Goal: Task Accomplishment & Management: Manage account settings

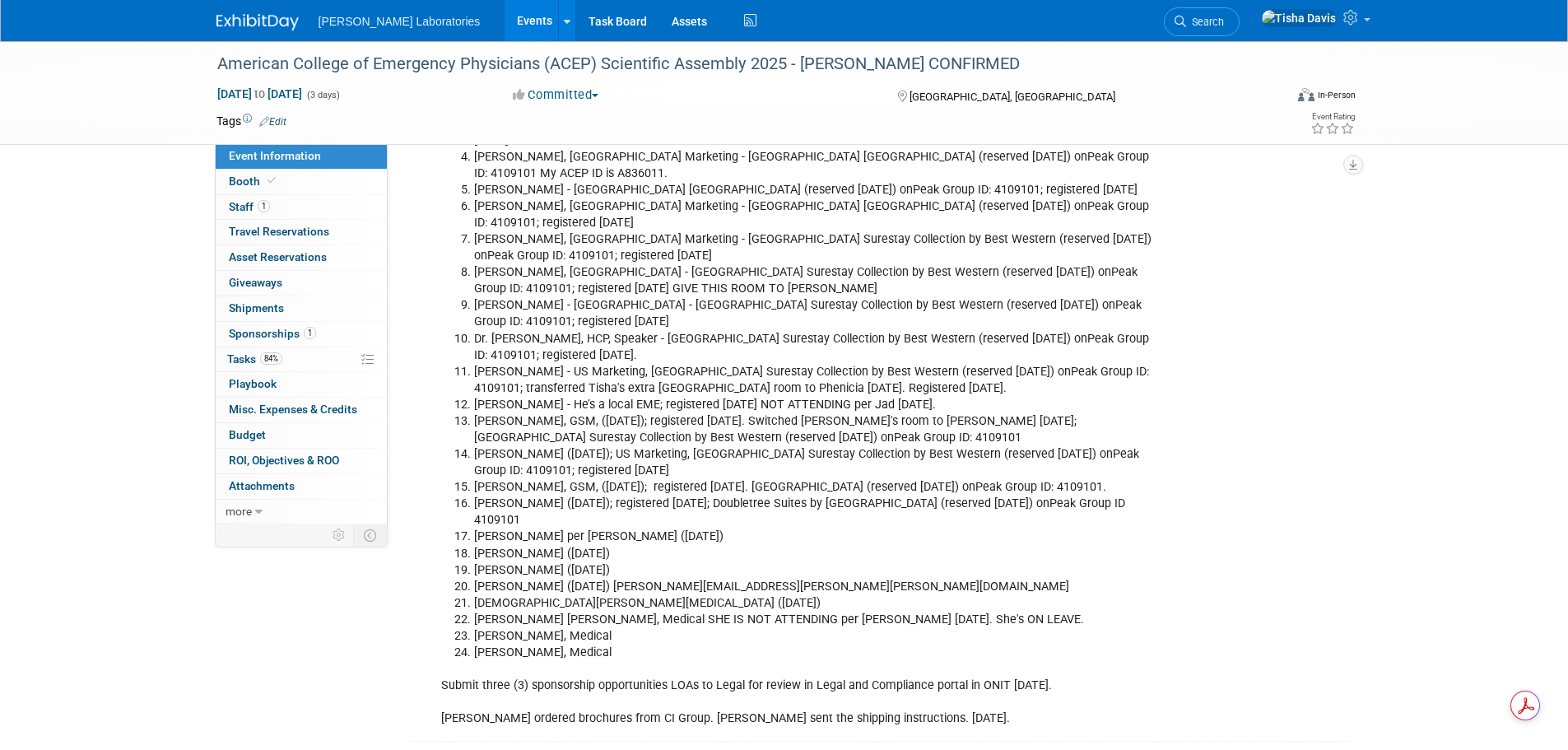
click at [505, 22] on link "Events" at bounding box center [534, 20] width 60 height 41
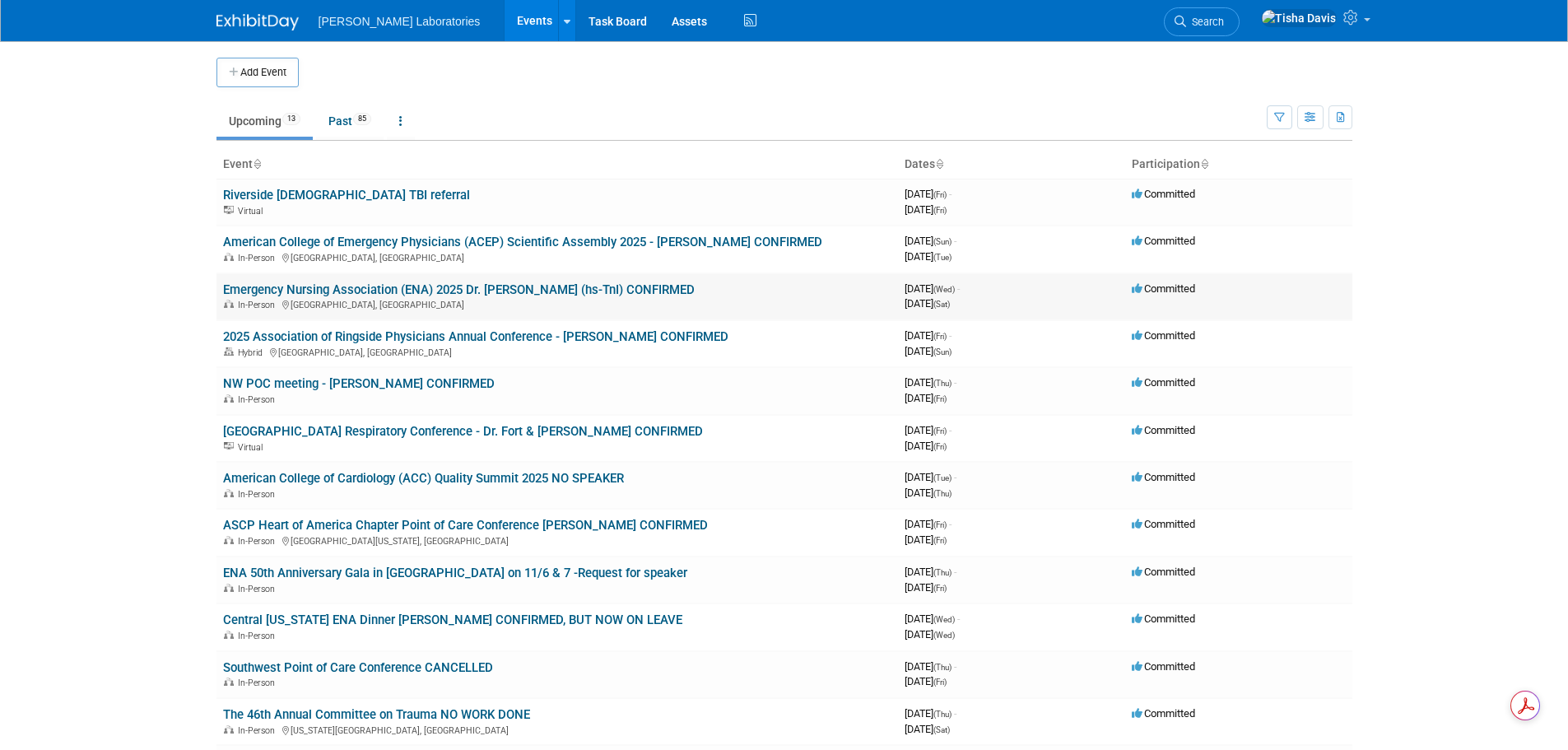
click at [389, 285] on link "Emergency Nursing Association (ENA) 2025 Dr. [PERSON_NAME] (hs-TnI) CONFIRMED" at bounding box center [458, 290] width 472 height 15
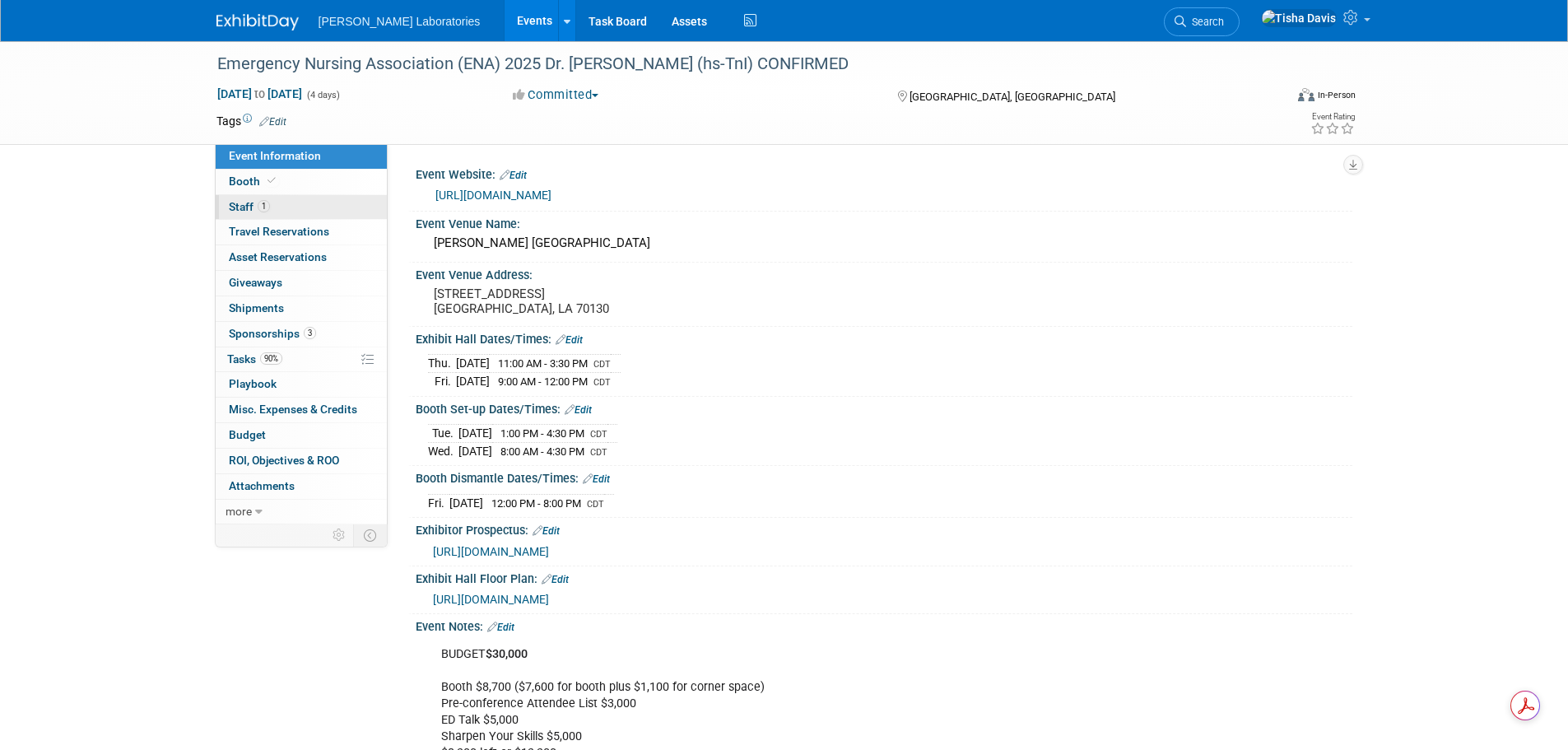
click at [245, 204] on span "Staff 1" at bounding box center [249, 207] width 41 height 13
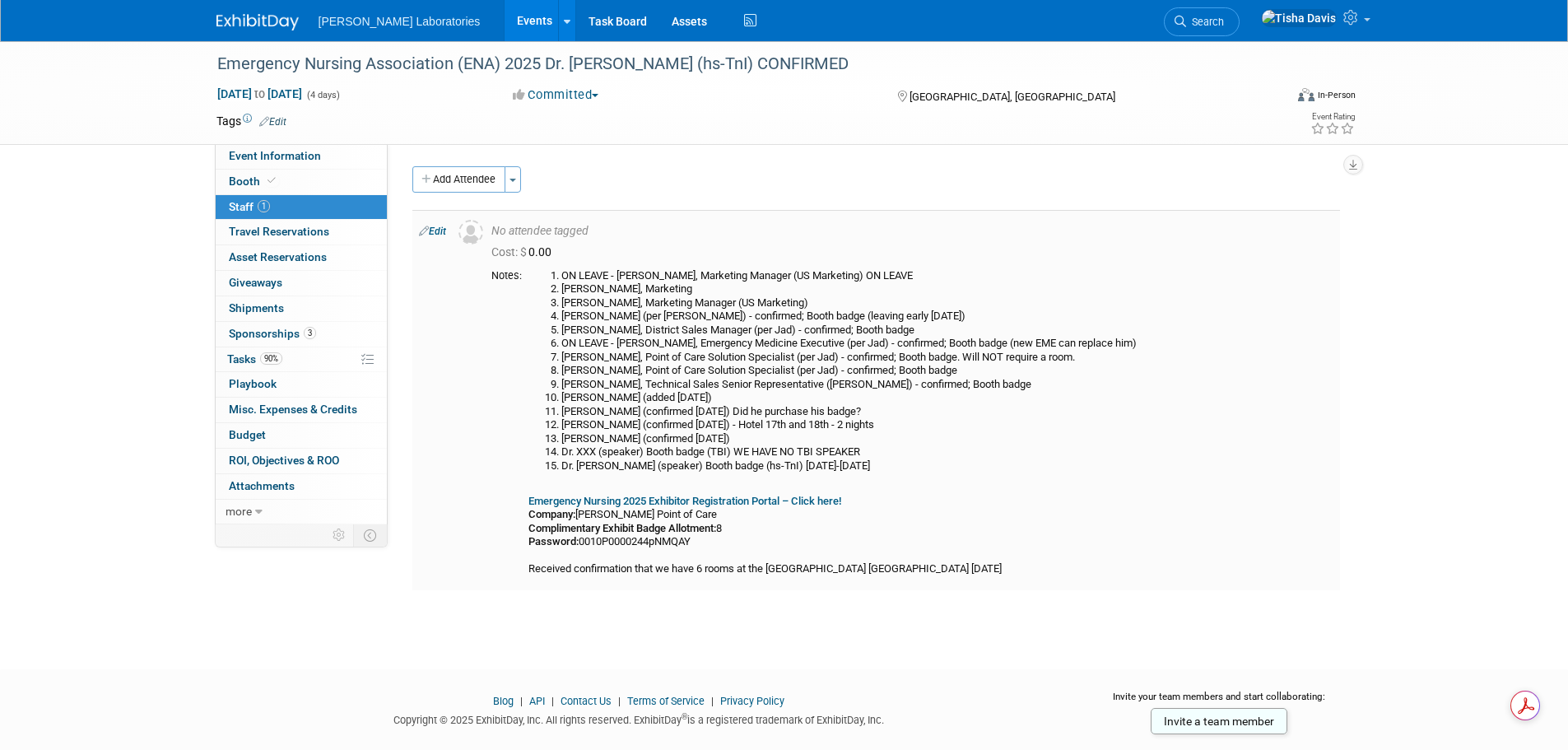
click at [439, 232] on link "Edit" at bounding box center [432, 232] width 28 height 11
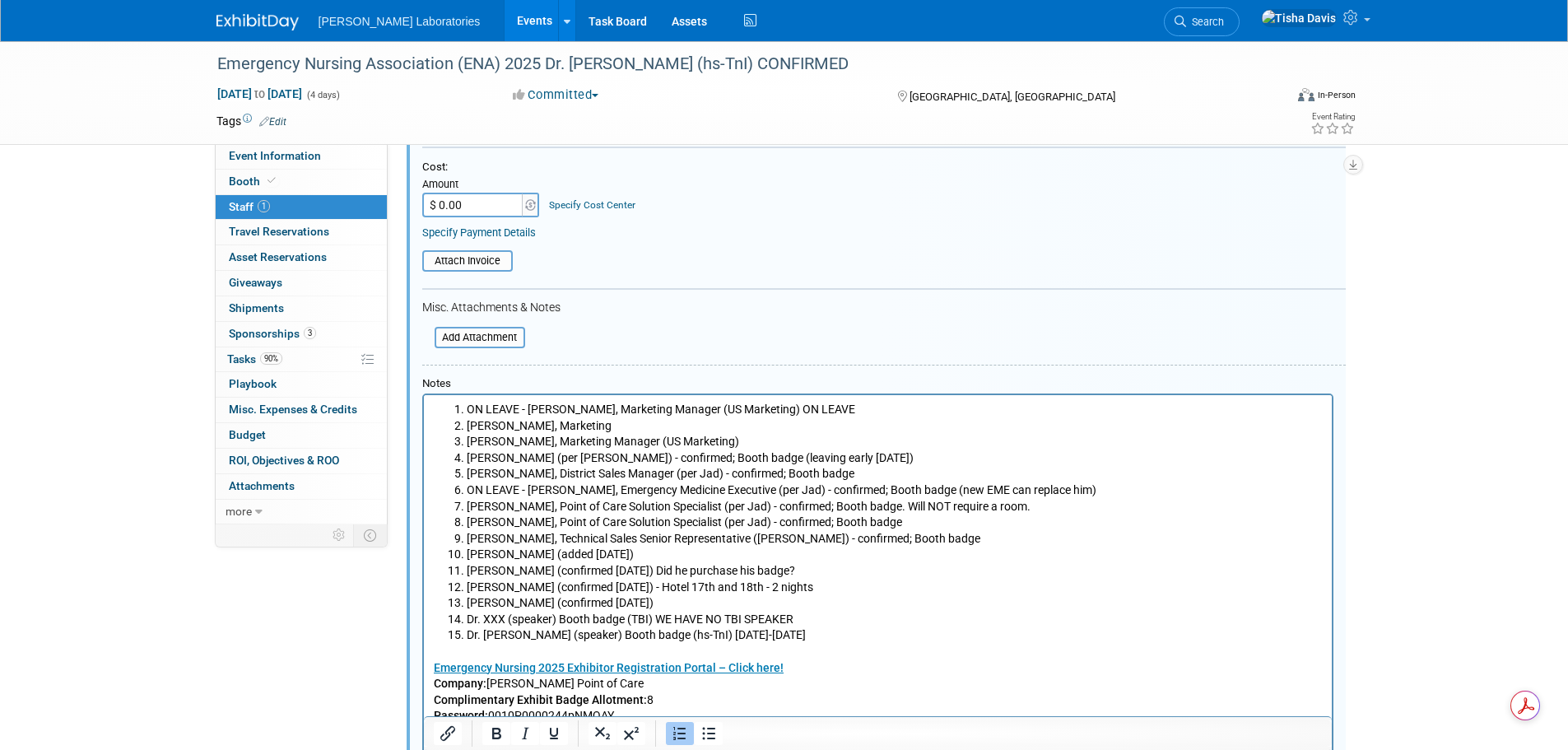
scroll to position [270, 0]
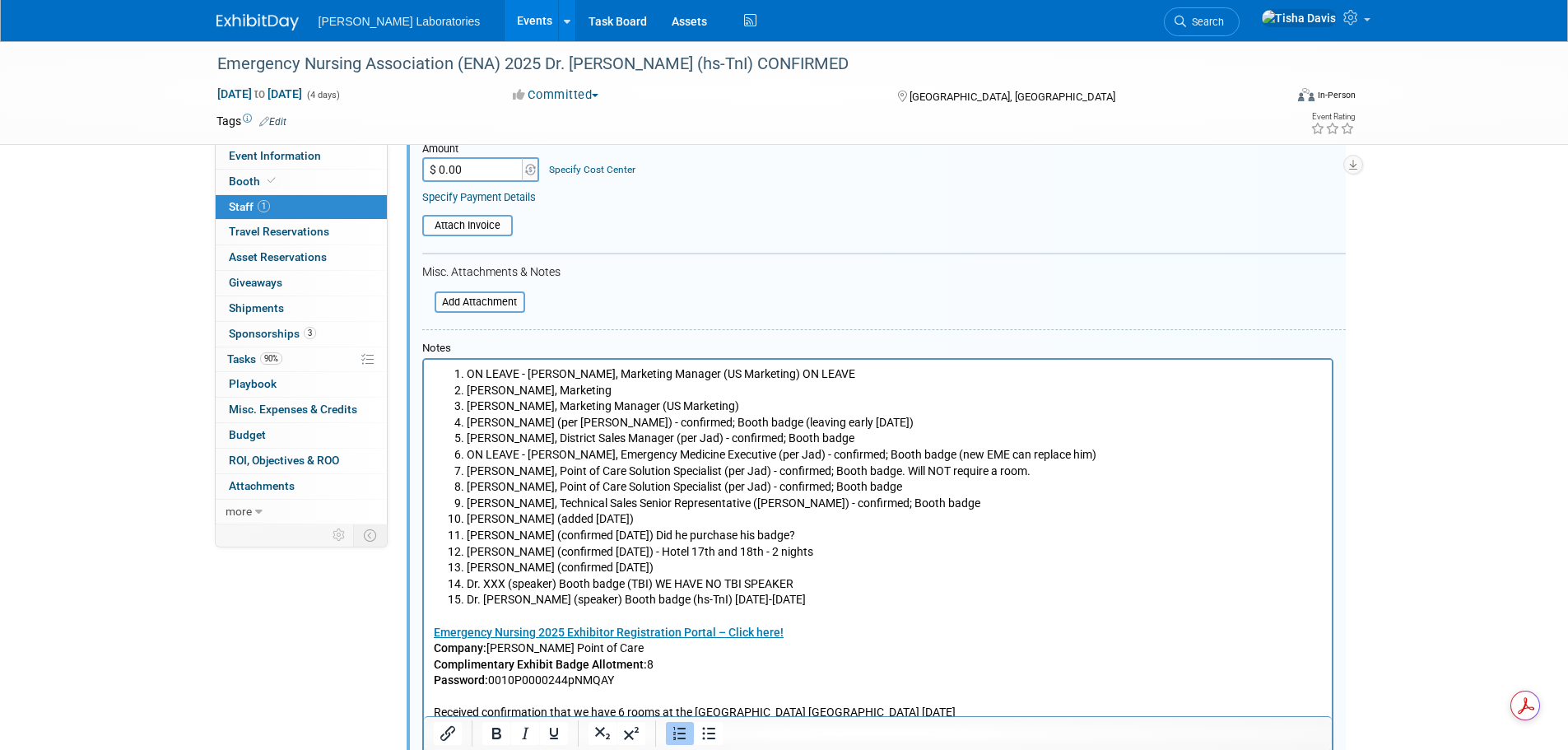
click at [697, 571] on li "Lorraine Kelly (confirmed 8/21/25)" at bounding box center [894, 568] width 856 height 16
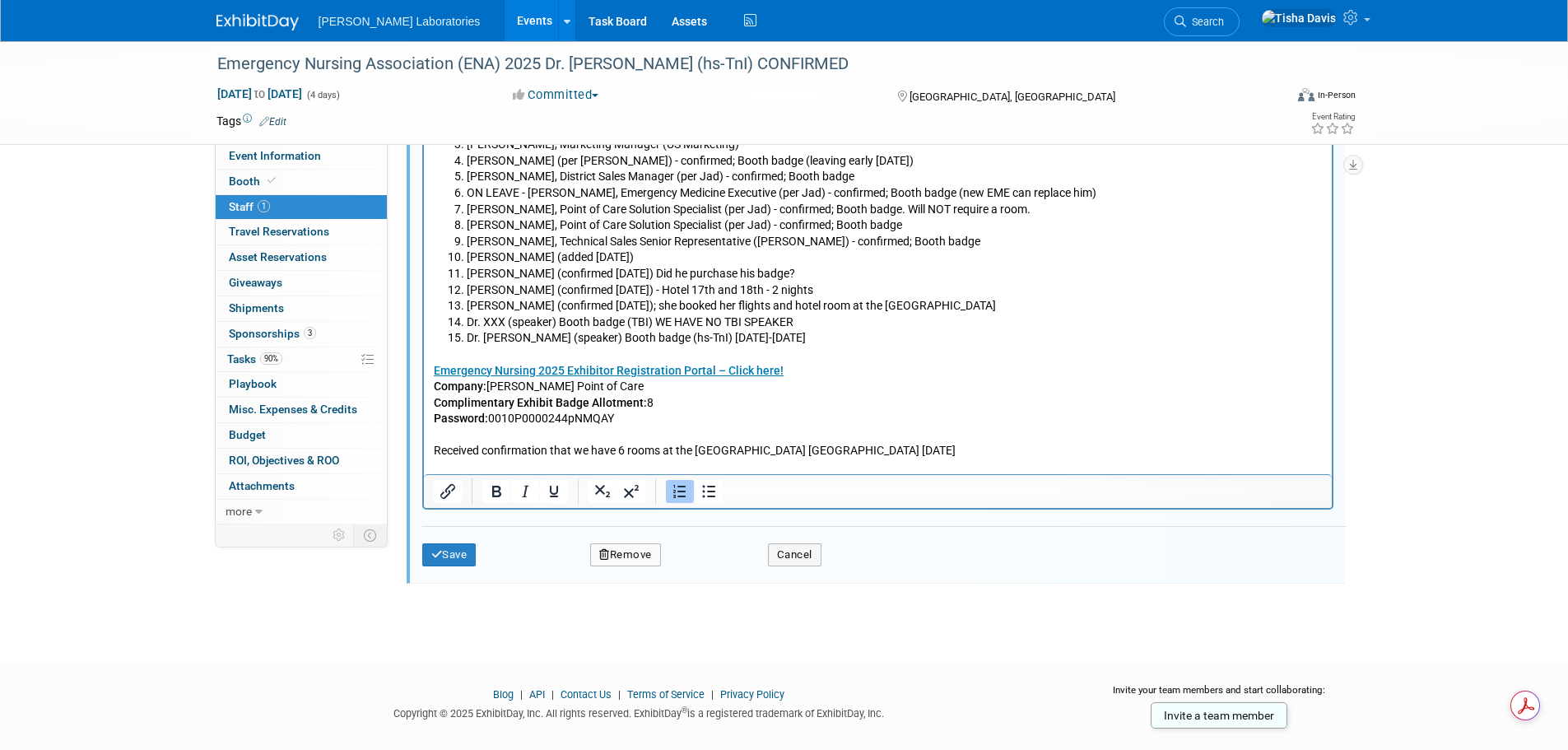
scroll to position [586, 0]
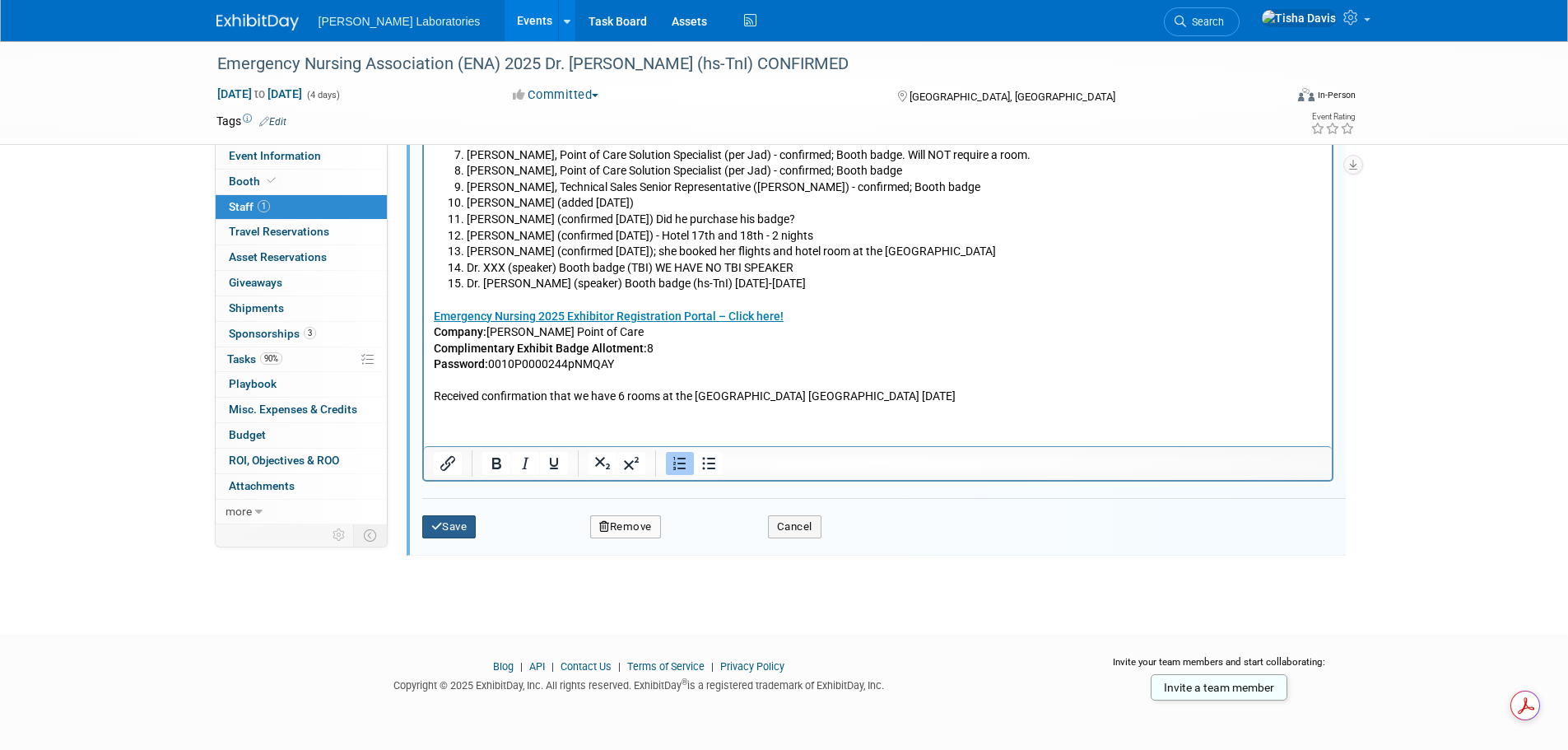
click at [436, 529] on icon "submit" at bounding box center [437, 526] width 11 height 10
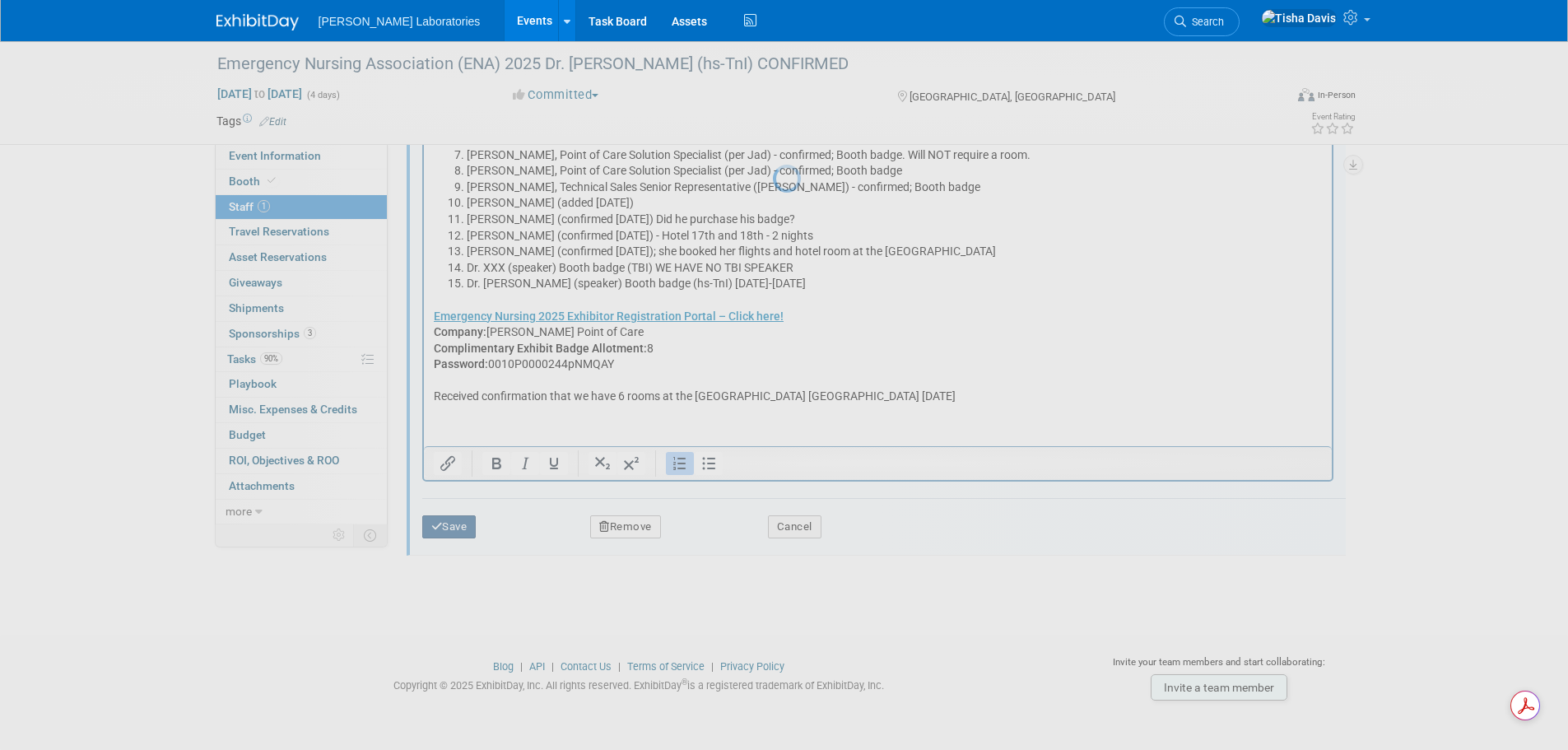
scroll to position [34, 0]
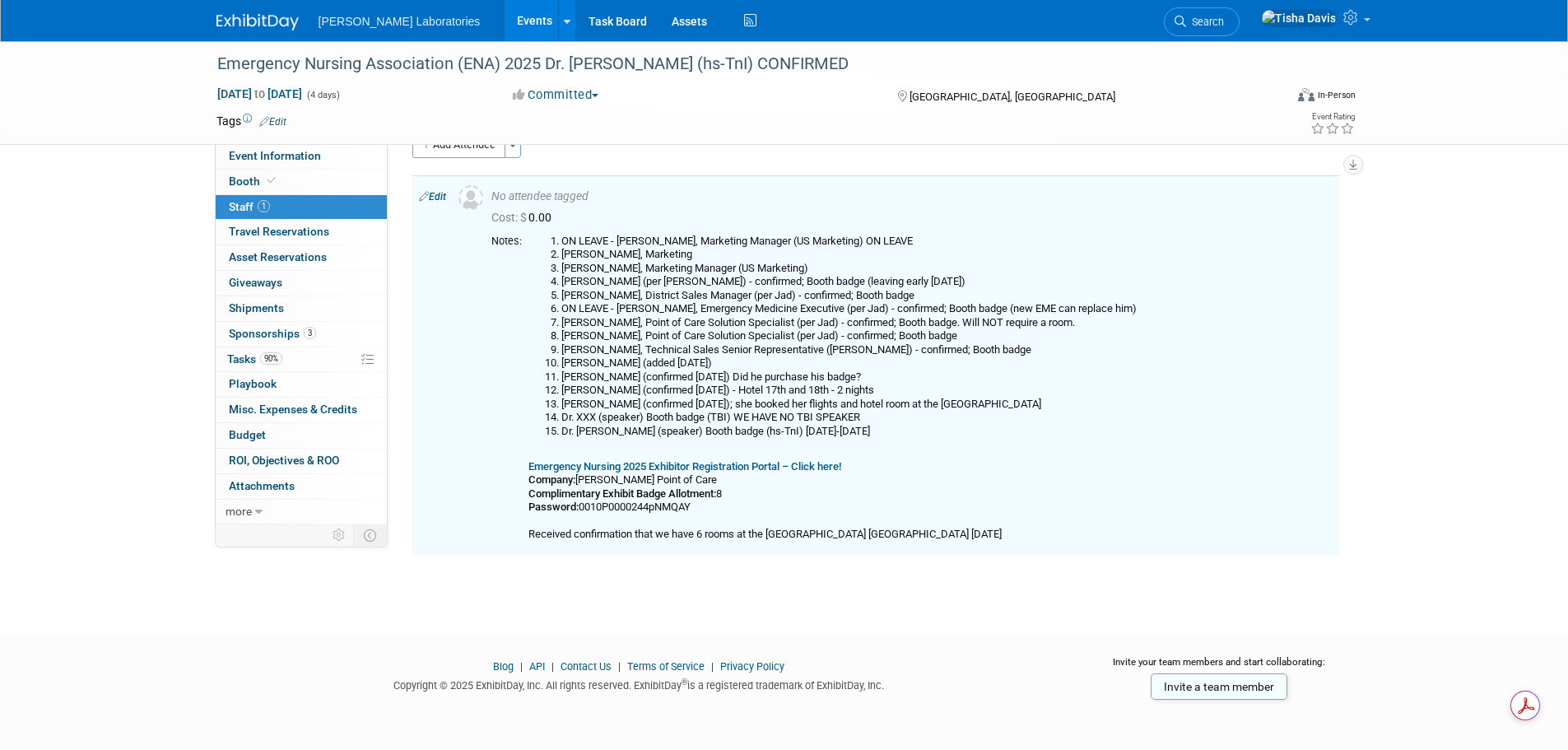
click at [505, 19] on link "Events" at bounding box center [534, 20] width 60 height 41
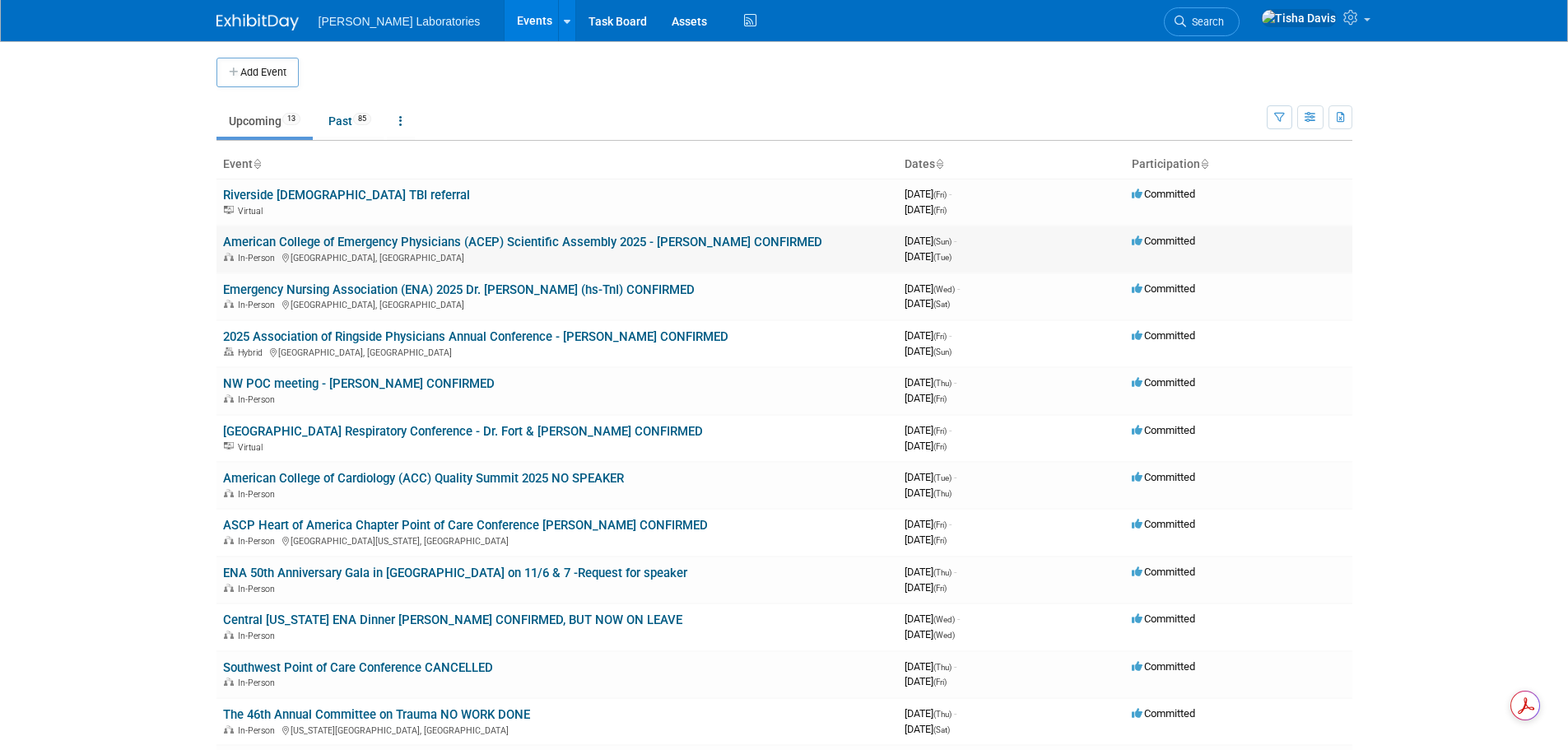
click at [379, 244] on link "American College of Emergency Physicians (ACEP) Scientific Assembly 2025 - [PER…" at bounding box center [522, 242] width 599 height 15
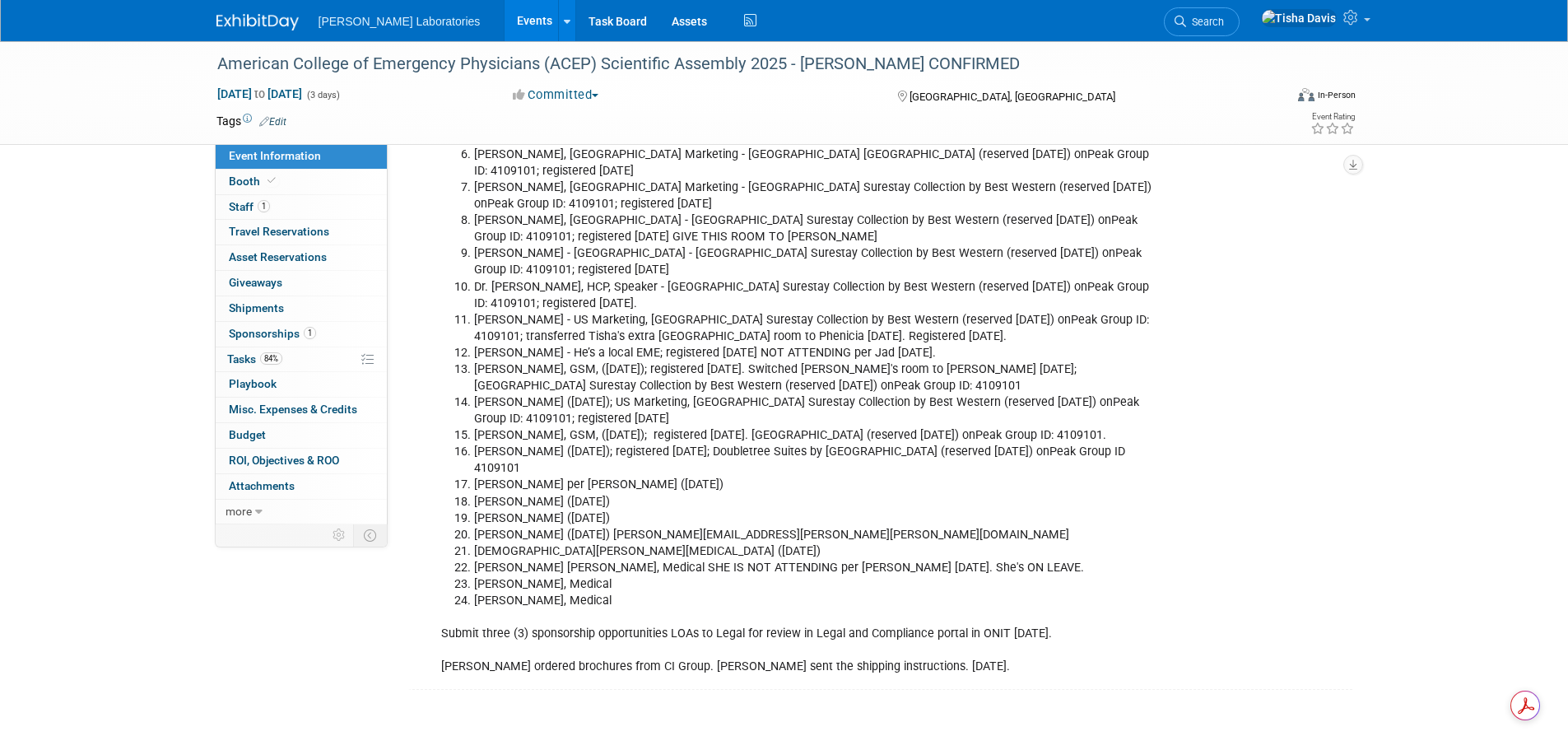
scroll to position [3046, 0]
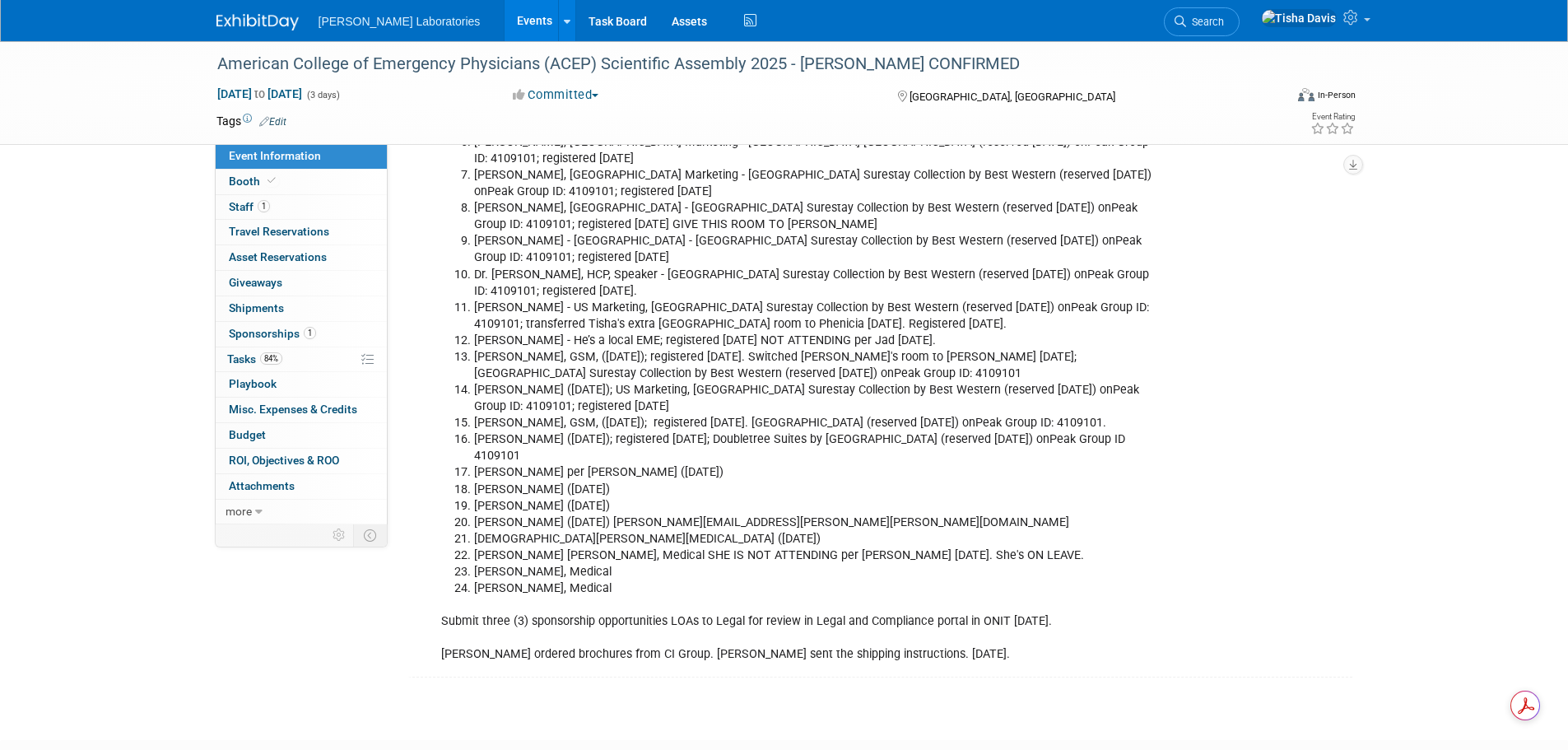
drag, startPoint x: 474, startPoint y: 346, endPoint x: 523, endPoint y: 366, distance: 52.9
click at [523, 415] on li "[PERSON_NAME], GSM, ([DATE]); registered [DATE]. [GEOGRAPHIC_DATA] (reserved [D…" at bounding box center [817, 422] width 687 height 16
copy li "[PERSON_NAME], GSM, ([DATE]); registered [DATE]. [GEOGRAPHIC_DATA] (reserved [D…"
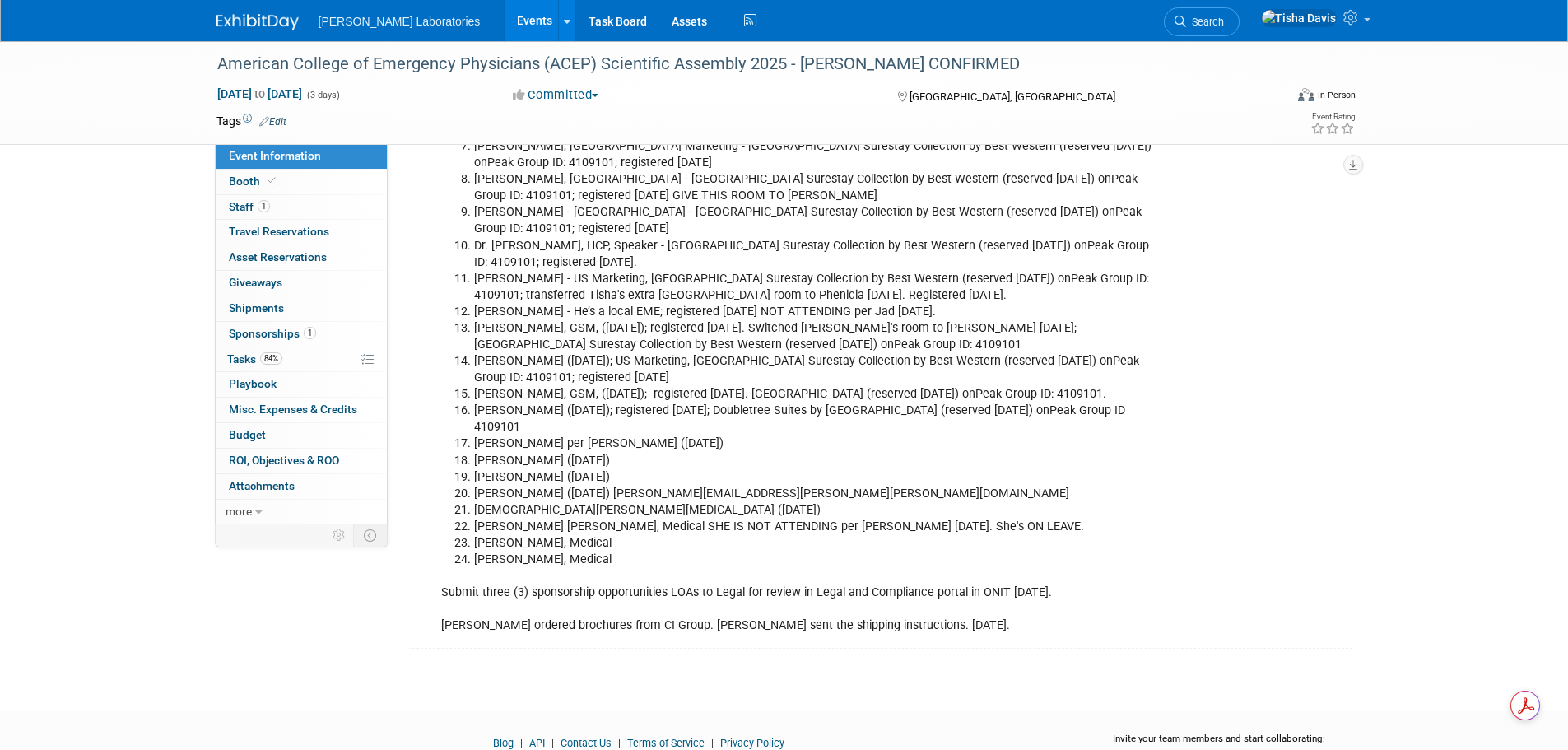
scroll to position [3098, 0]
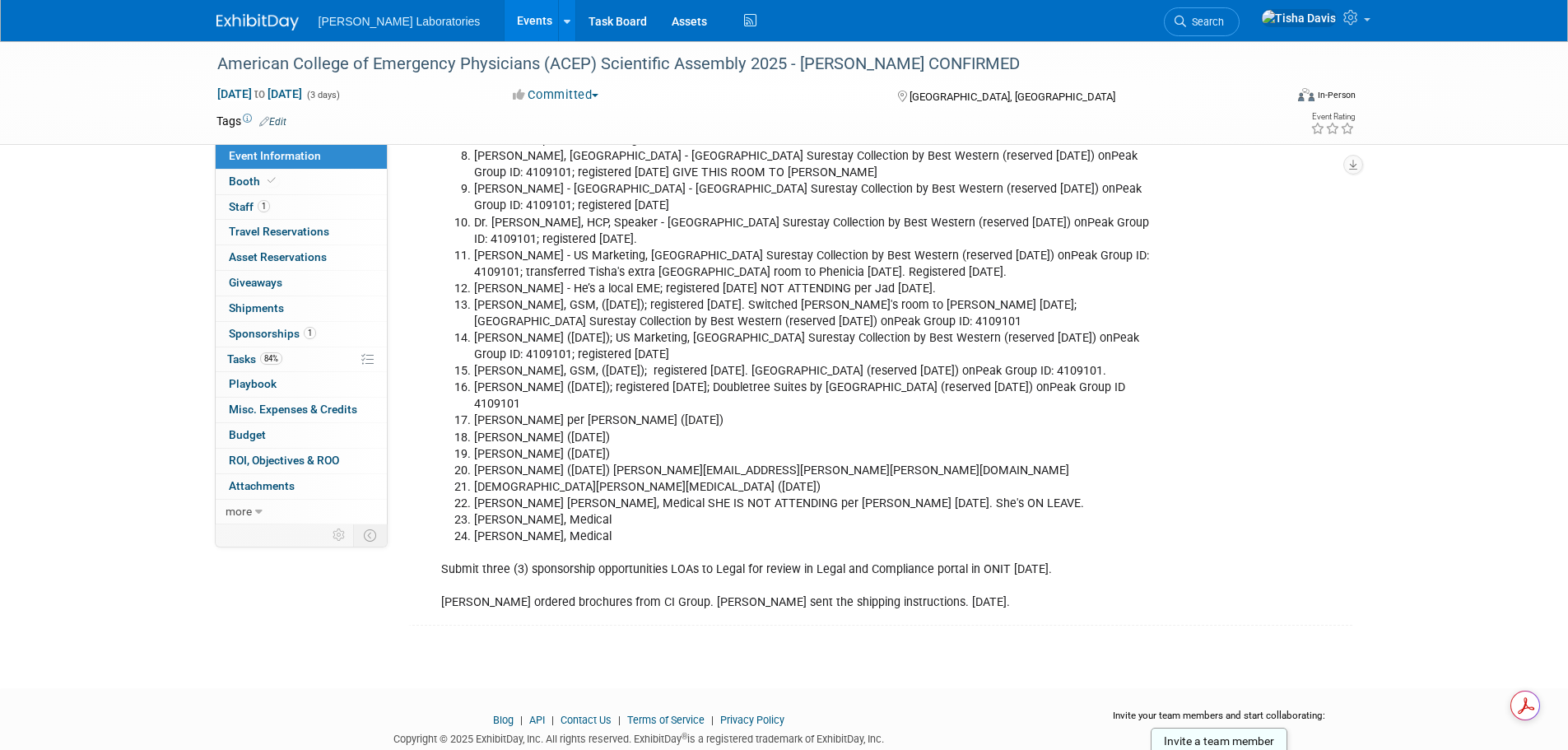
click at [238, 209] on span "Staff 1" at bounding box center [249, 207] width 41 height 13
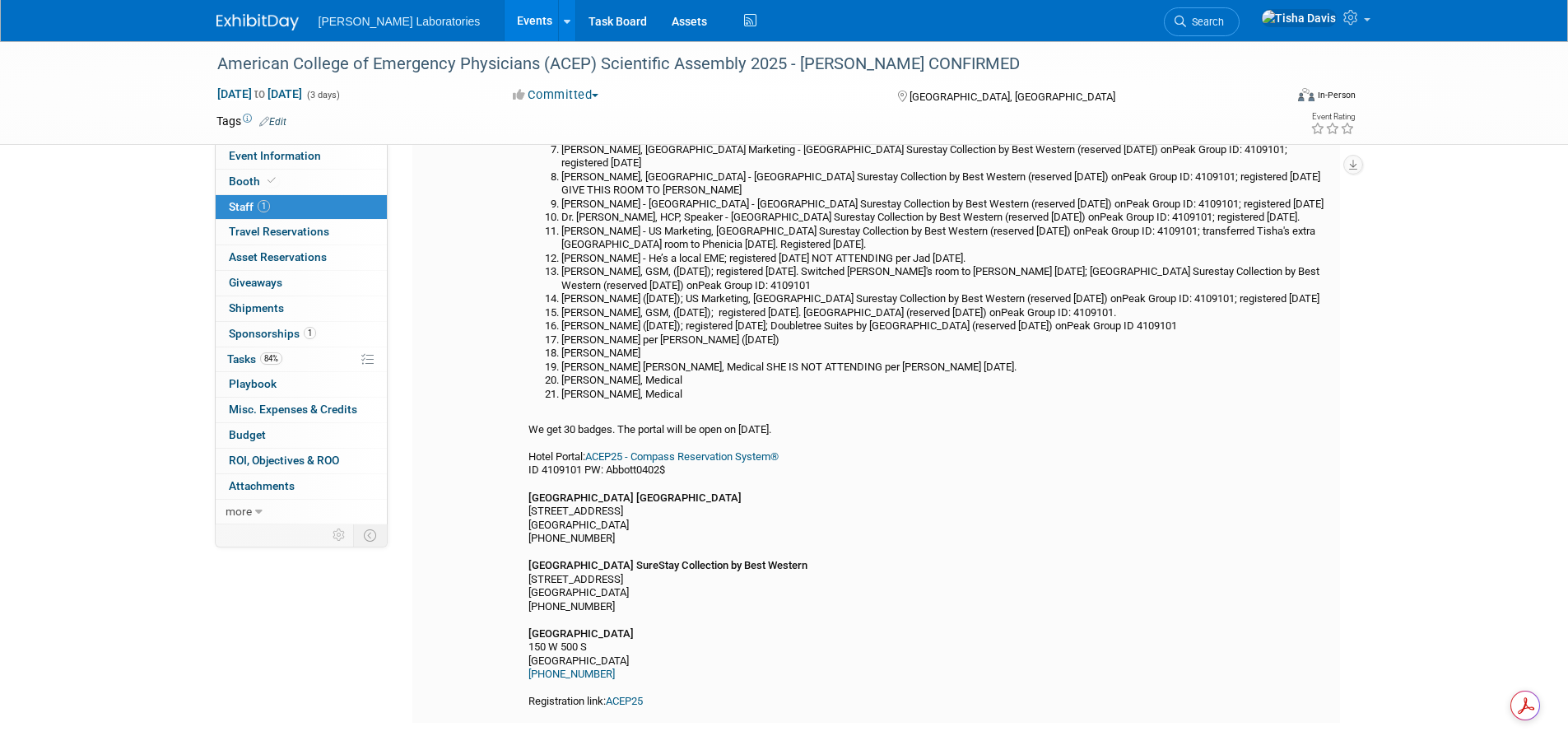
scroll to position [247, 0]
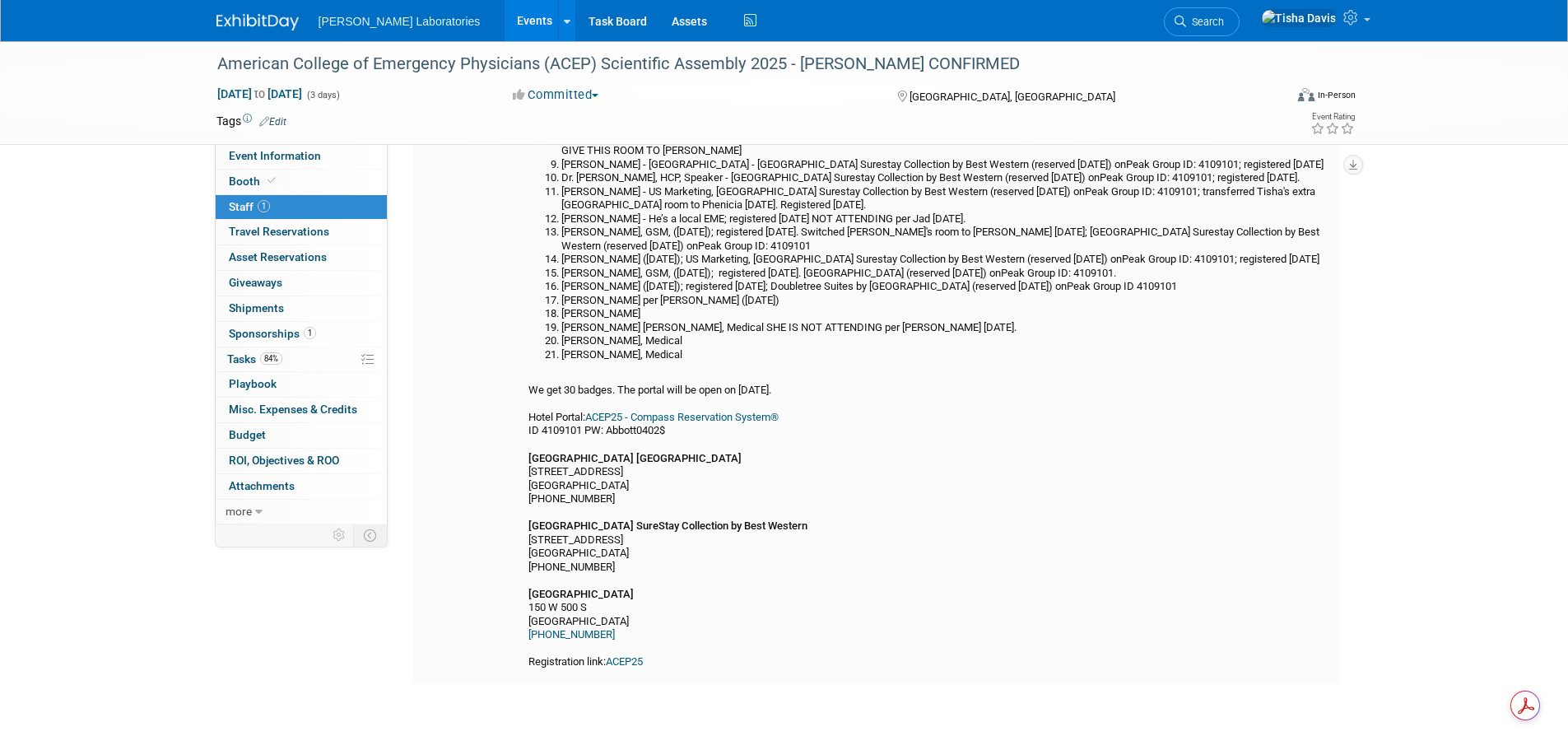
click at [720, 415] on link "ACEP25 - Compass Reservation System®" at bounding box center [681, 417] width 194 height 12
